Goal: Transaction & Acquisition: Book appointment/travel/reservation

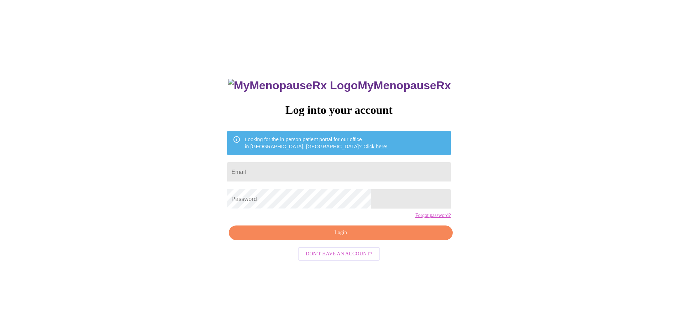
click at [320, 166] on input "Email" at bounding box center [339, 172] width 224 height 20
type input "[EMAIL_ADDRESS][DOMAIN_NAME]"
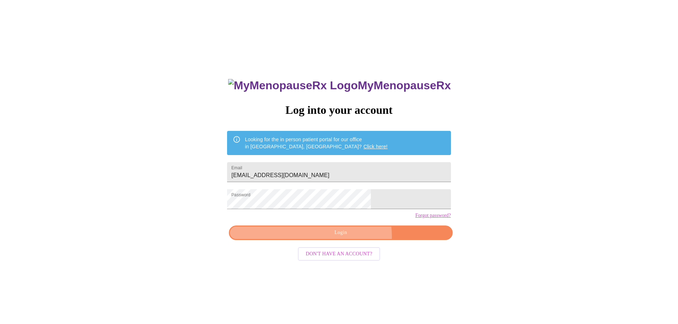
drag, startPoint x: 351, startPoint y: 249, endPoint x: 357, endPoint y: 234, distance: 16.3
click at [351, 237] on span "Login" at bounding box center [340, 233] width 207 height 9
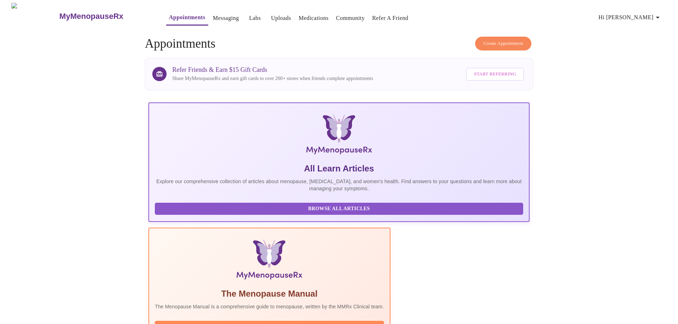
click at [498, 41] on span "Create Appointment" at bounding box center [503, 44] width 40 height 8
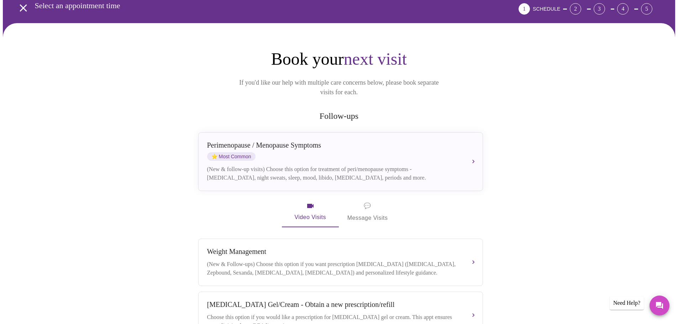
scroll to position [142, 0]
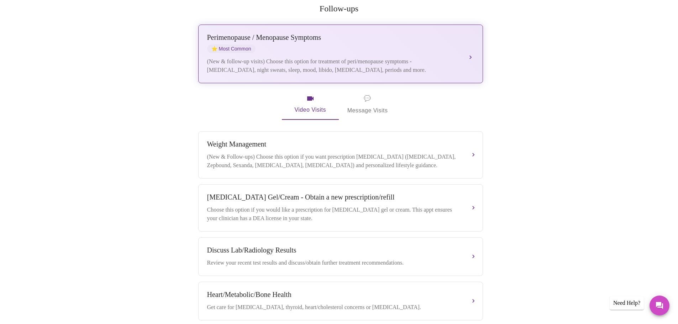
click at [373, 57] on div "(New & follow-up visits) Choose this option for treatment of peri/menopause sym…" at bounding box center [333, 65] width 253 height 17
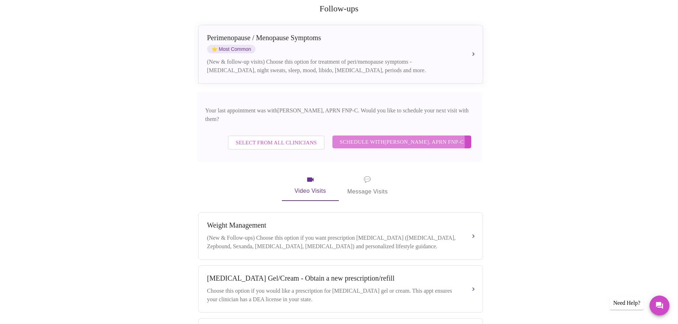
click at [378, 137] on span "Schedule with [PERSON_NAME], APRN FNP-C" at bounding box center [402, 141] width 124 height 9
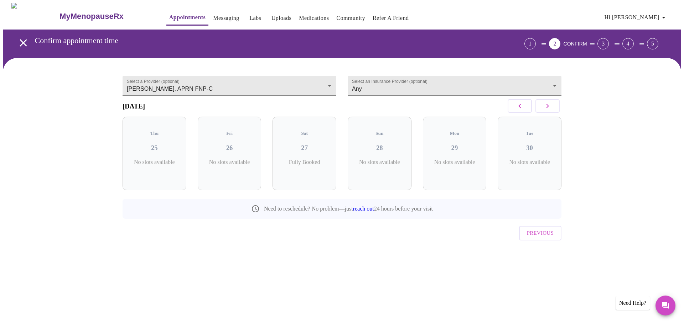
click at [545, 109] on icon "button" at bounding box center [547, 106] width 9 height 9
click at [310, 156] on div "Wed 08 1 Slots Left ( 3 Total)" at bounding box center [304, 154] width 64 height 74
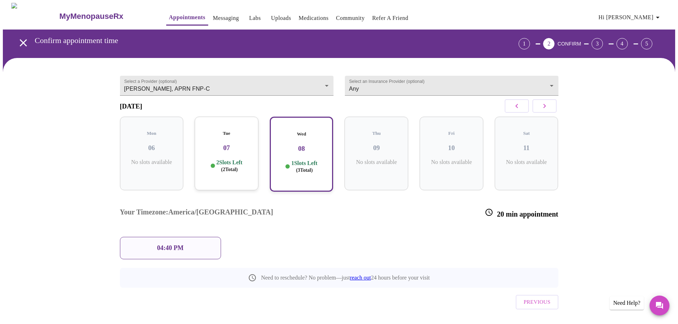
click at [171, 245] on p "04:40 PM" at bounding box center [170, 248] width 26 height 7
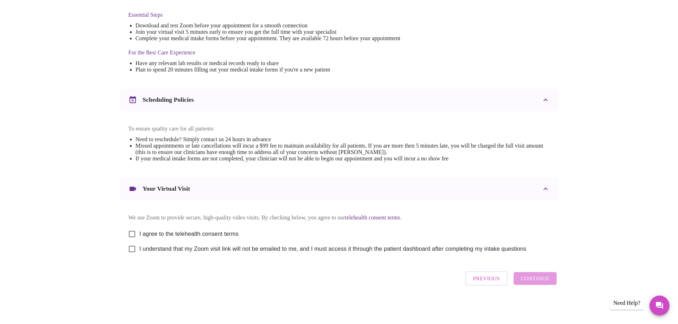
scroll to position [192, 0]
click at [131, 230] on input "I agree to the telehealth consent terms" at bounding box center [132, 234] width 15 height 15
checkbox input "true"
click at [130, 249] on input "I understand that my Zoom visit link will not be emailed to me, and I must acce…" at bounding box center [132, 249] width 15 height 15
checkbox input "true"
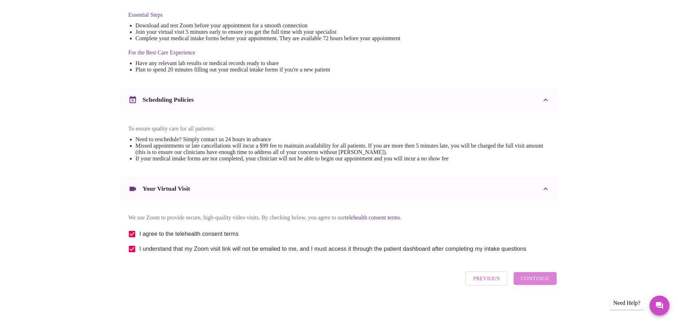
click at [539, 278] on span "Continue" at bounding box center [535, 278] width 28 height 9
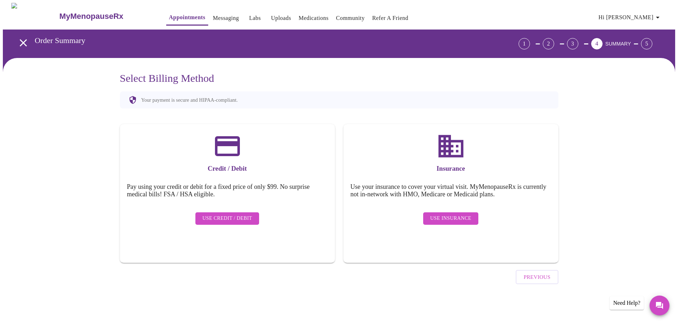
scroll to position [0, 0]
click at [454, 214] on span "Use Insurance" at bounding box center [453, 218] width 41 height 9
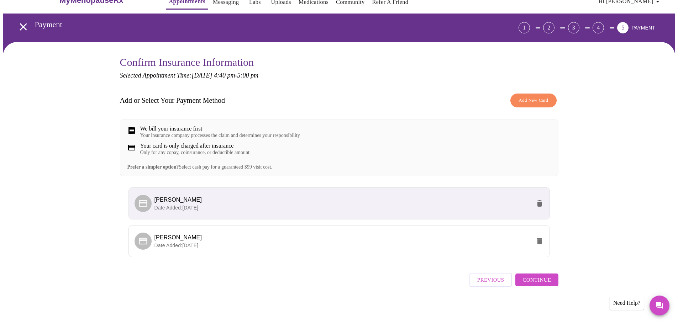
scroll to position [23, 0]
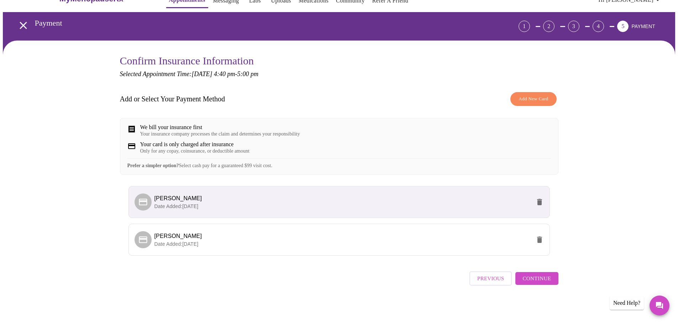
click at [536, 95] on span "Add New Card" at bounding box center [534, 99] width 30 height 8
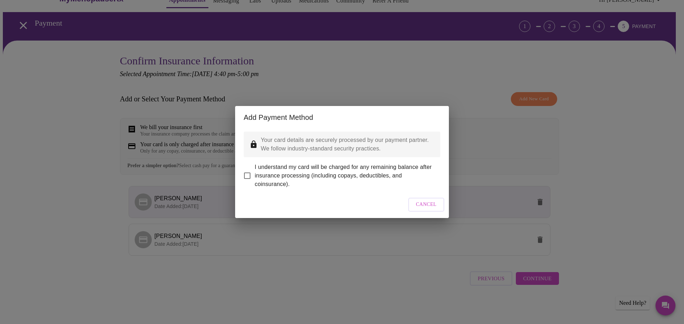
click at [247, 172] on input "I understand my card will be charged for any remaining balance after insurance …" at bounding box center [247, 175] width 15 height 15
checkbox input "true"
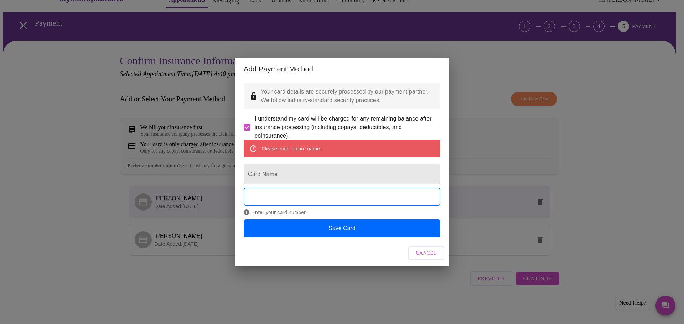
click at [345, 176] on input "Card Name" at bounding box center [342, 174] width 197 height 20
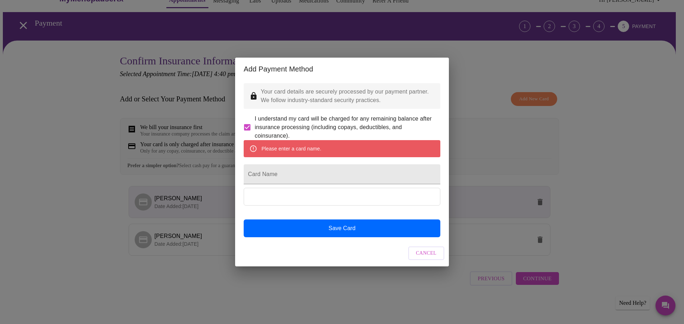
click at [616, 88] on div "Add Payment Method Your card details are securely processed by our payment part…" at bounding box center [342, 162] width 684 height 324
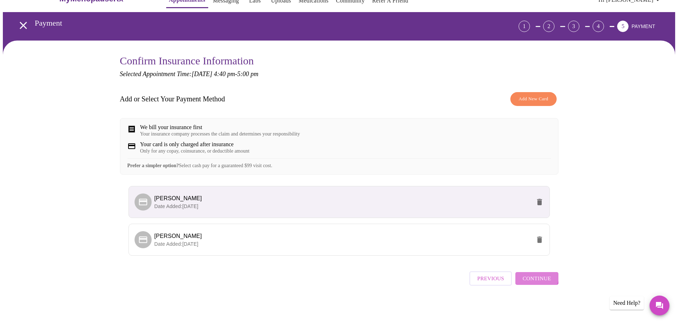
click at [535, 279] on span "Continue" at bounding box center [537, 278] width 28 height 9
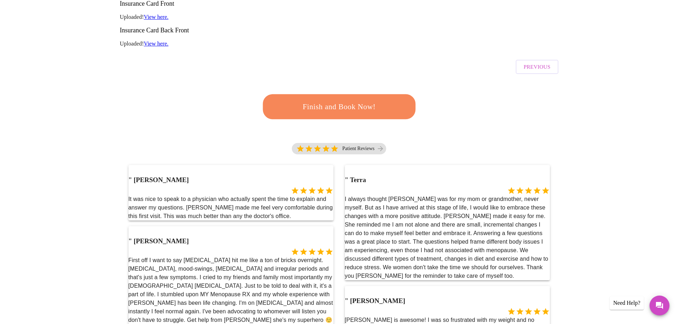
scroll to position [201, 0]
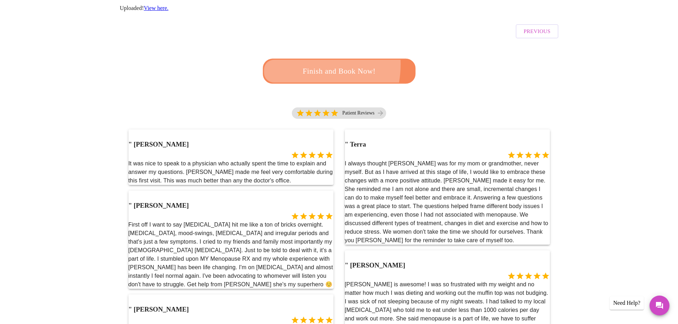
click at [296, 58] on button "Finish and Book Now!" at bounding box center [339, 71] width 160 height 26
